Goal: Information Seeking & Learning: Learn about a topic

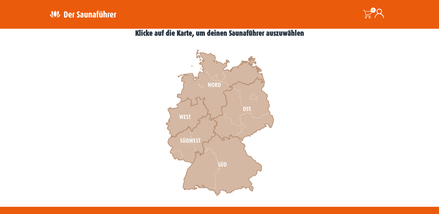
scroll to position [174, 0]
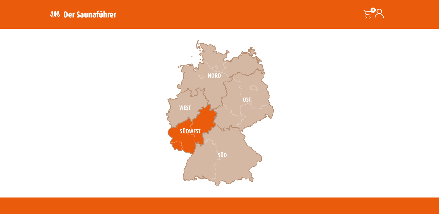
click at [182, 141] on icon at bounding box center [192, 129] width 49 height 50
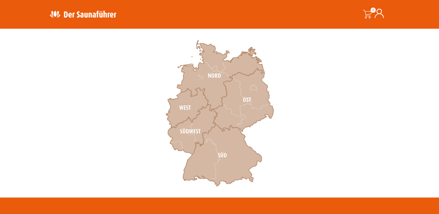
scroll to position [203, 0]
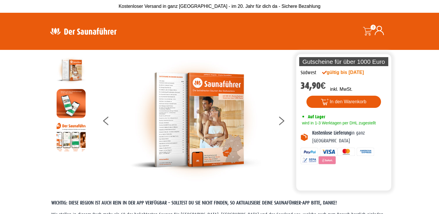
click at [214, 102] on img at bounding box center [195, 120] width 131 height 128
click at [282, 124] on button at bounding box center [285, 122] width 15 height 15
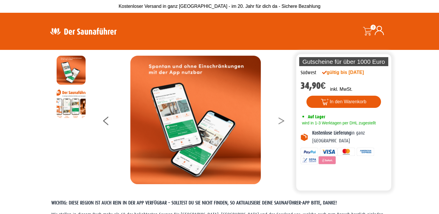
click at [281, 120] on button at bounding box center [285, 122] width 15 height 15
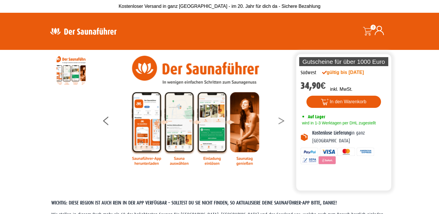
click at [281, 120] on button at bounding box center [285, 122] width 15 height 15
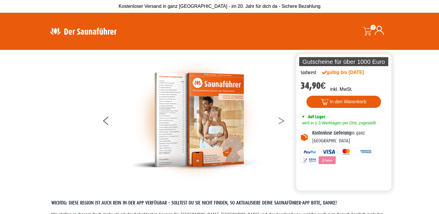
click at [281, 120] on button at bounding box center [285, 122] width 15 height 15
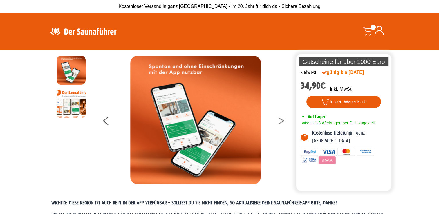
click at [281, 120] on button at bounding box center [285, 122] width 15 height 15
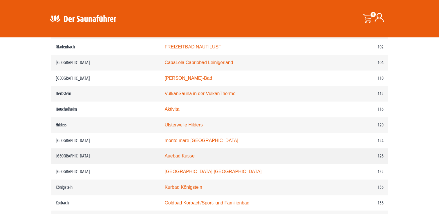
scroll to position [638, 0]
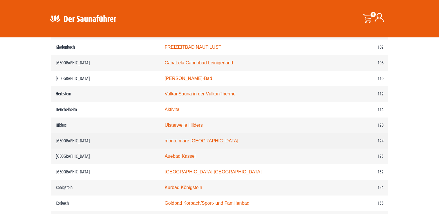
click at [196, 138] on link "monte mare Kaiserslautern" at bounding box center [201, 140] width 74 height 5
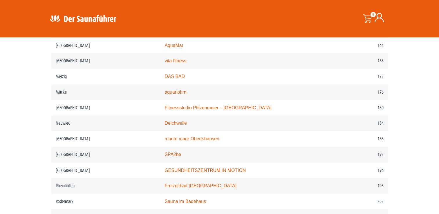
scroll to position [928, 0]
click at [174, 151] on link "SPA2be" at bounding box center [172, 153] width 17 height 5
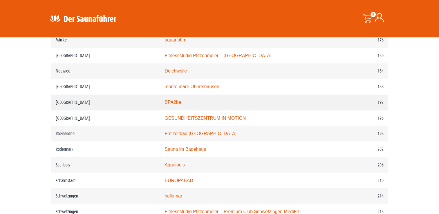
scroll to position [986, 0]
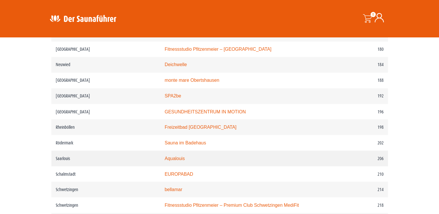
click at [180, 156] on link "Aqualouis" at bounding box center [174, 158] width 20 height 5
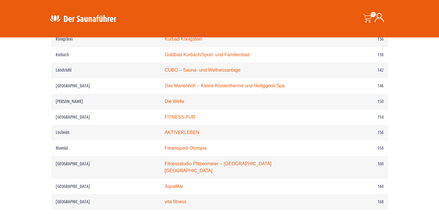
scroll to position [812, 0]
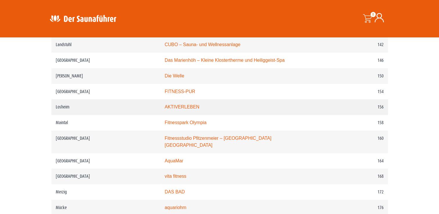
click at [184, 104] on link "AKTIVERLEBEN" at bounding box center [181, 106] width 35 height 5
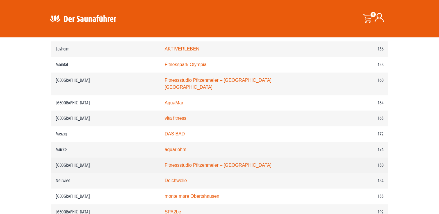
scroll to position [899, 0]
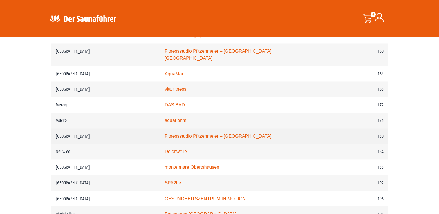
click at [191, 134] on link "Fitnessstudio Pfitzenmeier – Premium Resort Neustadt" at bounding box center [217, 136] width 107 height 5
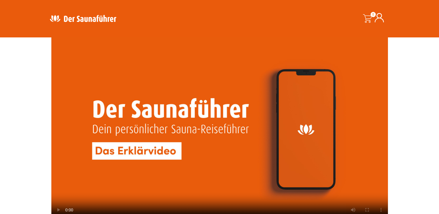
scroll to position [1334, 0]
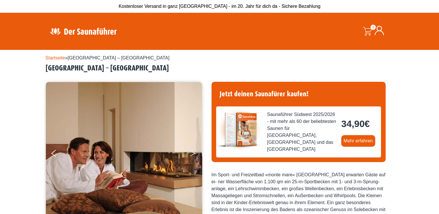
click at [192, 154] on button "Next" at bounding box center [196, 154] width 15 height 15
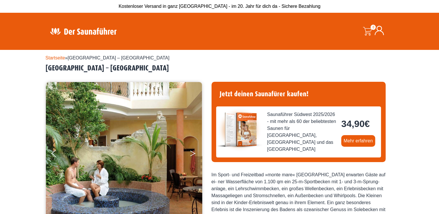
click at [192, 154] on button "Next" at bounding box center [196, 154] width 15 height 15
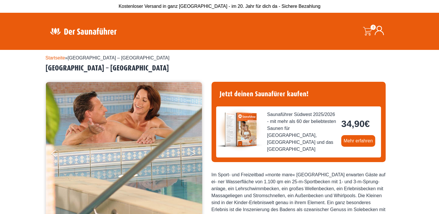
click at [192, 154] on button "Next" at bounding box center [196, 154] width 15 height 15
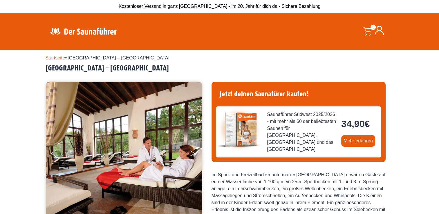
click at [192, 154] on button "Next" at bounding box center [196, 154] width 15 height 15
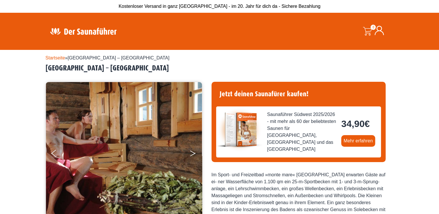
click at [192, 154] on button "Next" at bounding box center [196, 154] width 15 height 15
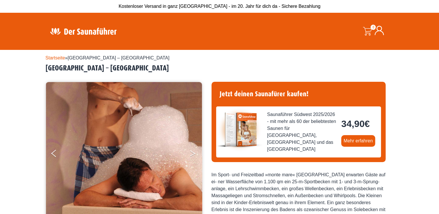
click at [192, 154] on button "Next" at bounding box center [196, 154] width 15 height 15
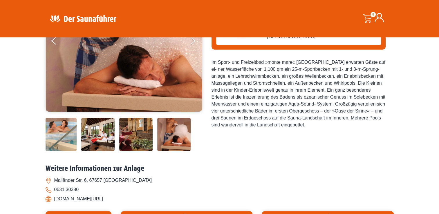
scroll to position [116, 0]
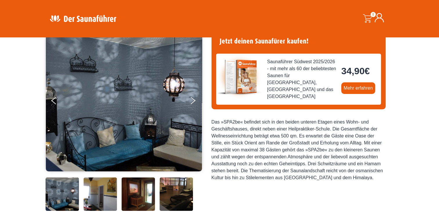
scroll to position [58, 0]
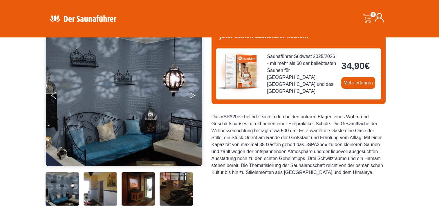
click at [192, 96] on button "Next" at bounding box center [196, 96] width 15 height 15
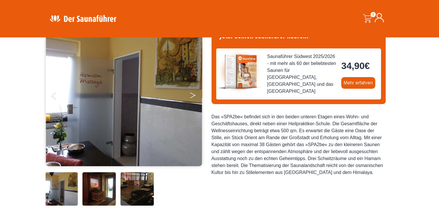
click at [192, 96] on button "Next" at bounding box center [196, 96] width 15 height 15
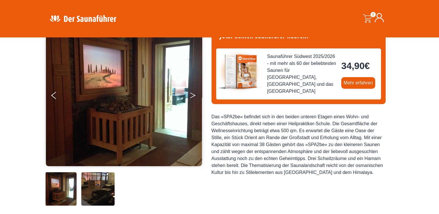
click at [192, 96] on button "Next" at bounding box center [196, 96] width 15 height 15
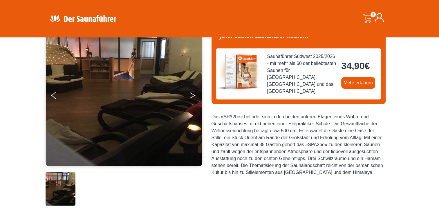
click at [192, 96] on button "Next" at bounding box center [196, 96] width 15 height 15
click at [192, 94] on button "Next" at bounding box center [196, 96] width 15 height 15
click at [53, 96] on button "Previous" at bounding box center [58, 96] width 15 height 15
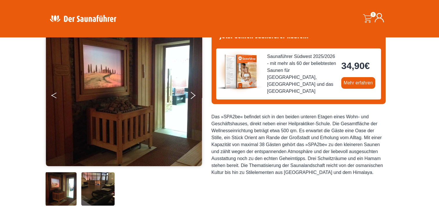
click at [53, 96] on button "Previous" at bounding box center [58, 96] width 15 height 15
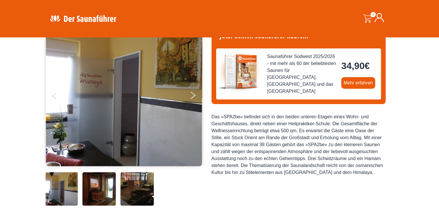
click at [53, 96] on button "Previous" at bounding box center [58, 96] width 15 height 15
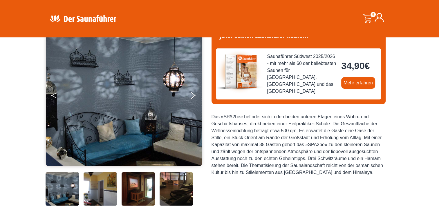
click at [53, 96] on button "Previous" at bounding box center [58, 96] width 15 height 15
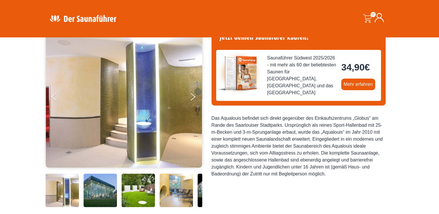
scroll to position [58, 0]
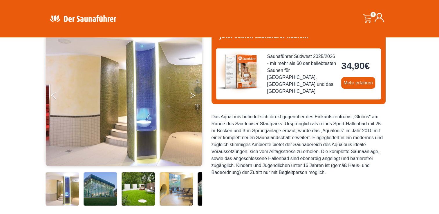
click at [194, 96] on button "Next" at bounding box center [196, 96] width 15 height 15
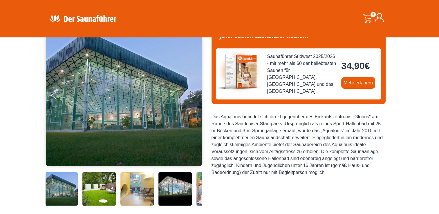
click at [194, 96] on icon "Next" at bounding box center [192, 96] width 5 height 3
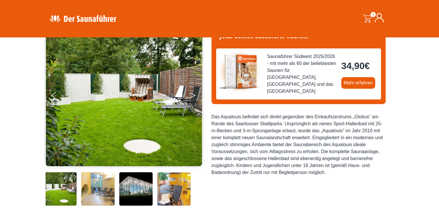
click at [194, 96] on icon "Next" at bounding box center [192, 96] width 5 height 3
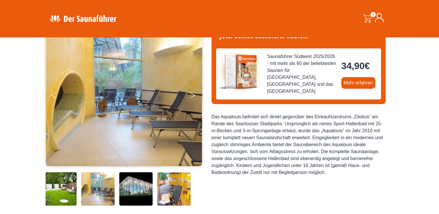
click at [194, 96] on icon "Next" at bounding box center [192, 96] width 5 height 3
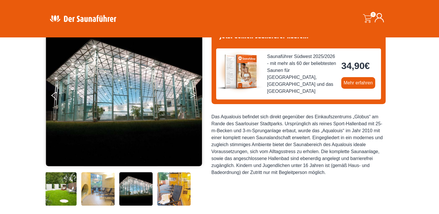
click at [192, 95] on button "Next" at bounding box center [196, 96] width 15 height 15
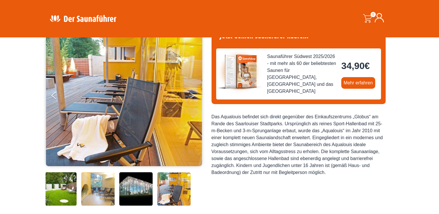
click at [192, 95] on button "Next" at bounding box center [196, 96] width 15 height 15
click at [190, 94] on button "Next" at bounding box center [196, 96] width 15 height 15
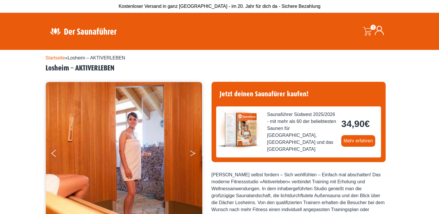
drag, startPoint x: 187, startPoint y: 154, endPoint x: 190, endPoint y: 153, distance: 3.0
click at [190, 153] on ul at bounding box center [124, 153] width 157 height 143
click at [191, 153] on button "Next" at bounding box center [196, 154] width 15 height 15
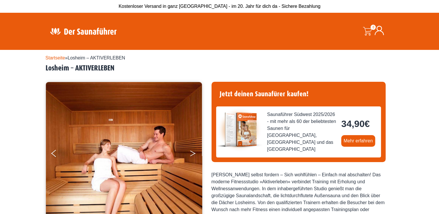
click at [191, 153] on button "Next" at bounding box center [196, 154] width 15 height 15
click at [192, 153] on button "Next" at bounding box center [196, 154] width 15 height 15
click at [55, 154] on button "Previous" at bounding box center [58, 154] width 15 height 15
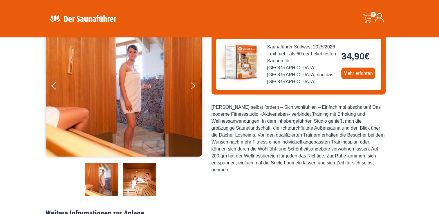
scroll to position [87, 0]
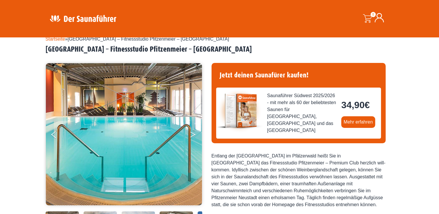
scroll to position [29, 0]
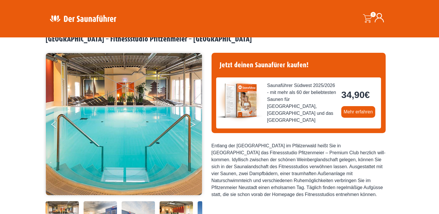
click at [195, 125] on button "Next" at bounding box center [196, 125] width 15 height 15
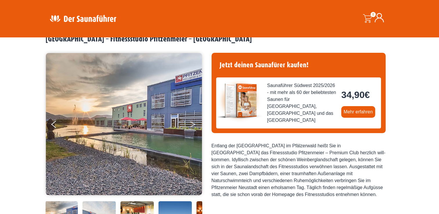
click at [192, 124] on button "Next" at bounding box center [196, 125] width 15 height 15
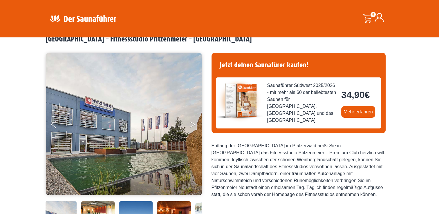
click at [192, 124] on button "Next" at bounding box center [196, 125] width 15 height 15
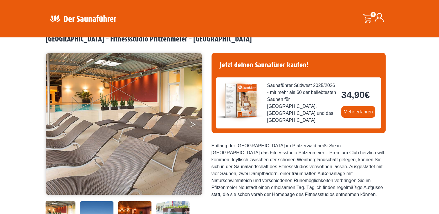
click at [192, 124] on button "Next" at bounding box center [196, 125] width 15 height 15
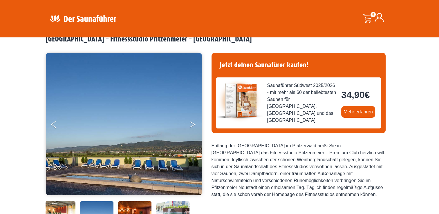
click at [192, 124] on button "Next" at bounding box center [196, 125] width 15 height 15
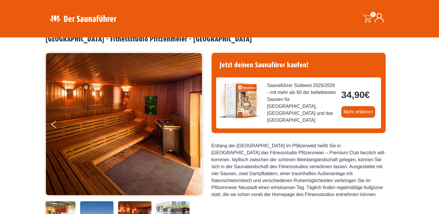
click at [192, 124] on button "Next" at bounding box center [196, 125] width 15 height 15
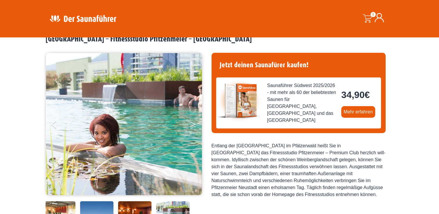
click at [192, 124] on button "Next" at bounding box center [196, 125] width 15 height 15
